Goal: Information Seeking & Learning: Learn about a topic

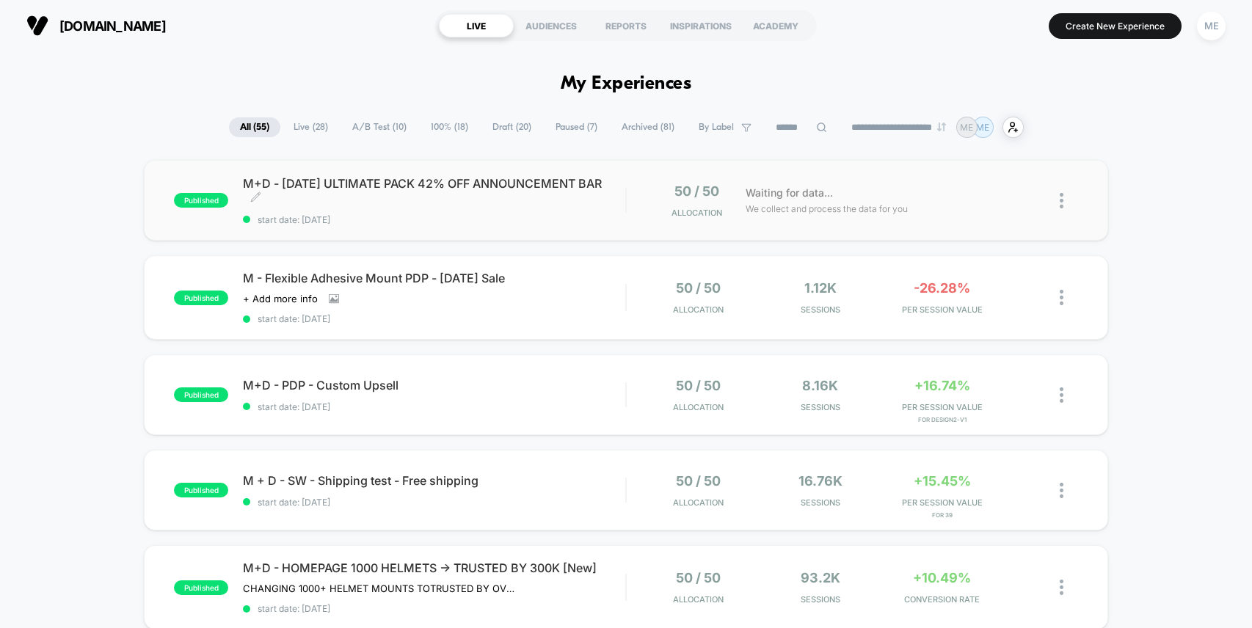
click at [602, 203] on span "M+D - [DATE] ULTIMATE PACK 42% OFF ANNOUNCEMENT BAR Click to edit experience de…" at bounding box center [434, 190] width 382 height 29
